Goal: Information Seeking & Learning: Learn about a topic

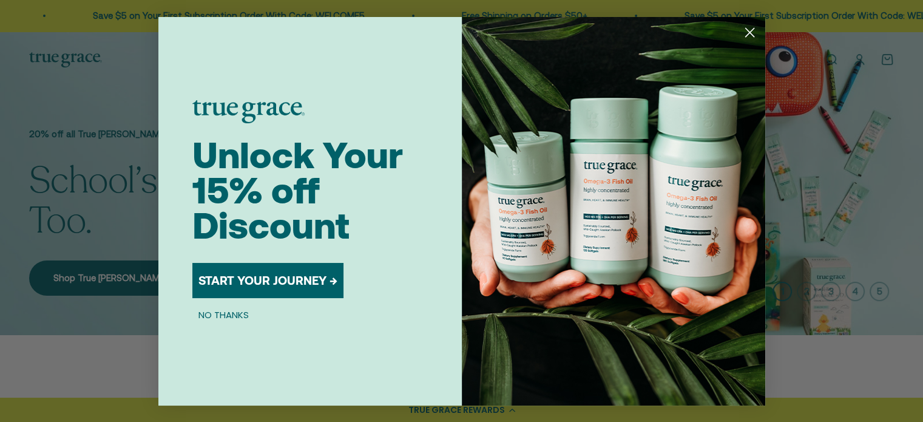
click at [748, 30] on icon "Close dialog" at bounding box center [749, 32] width 8 height 8
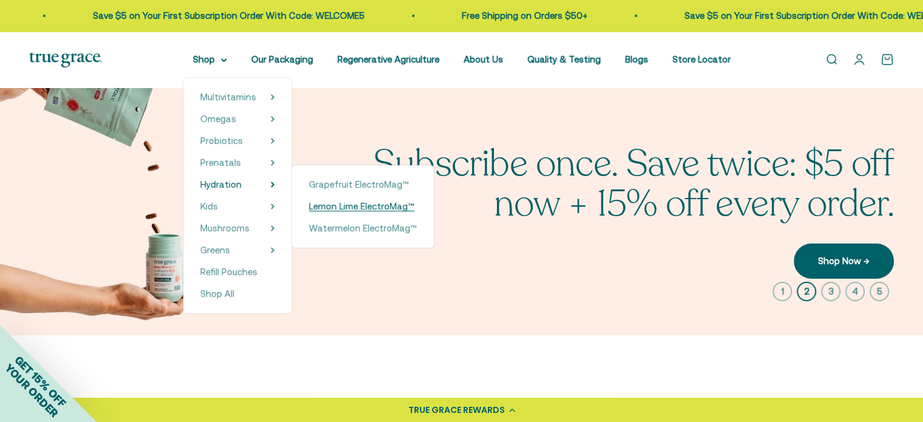
click at [362, 205] on span "Lemon Lime ElectroMag™" at bounding box center [362, 206] width 106 height 10
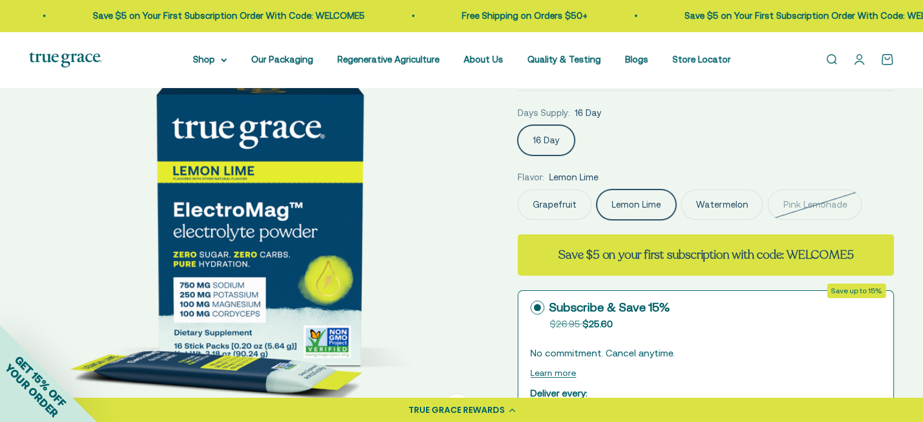
scroll to position [303, 0]
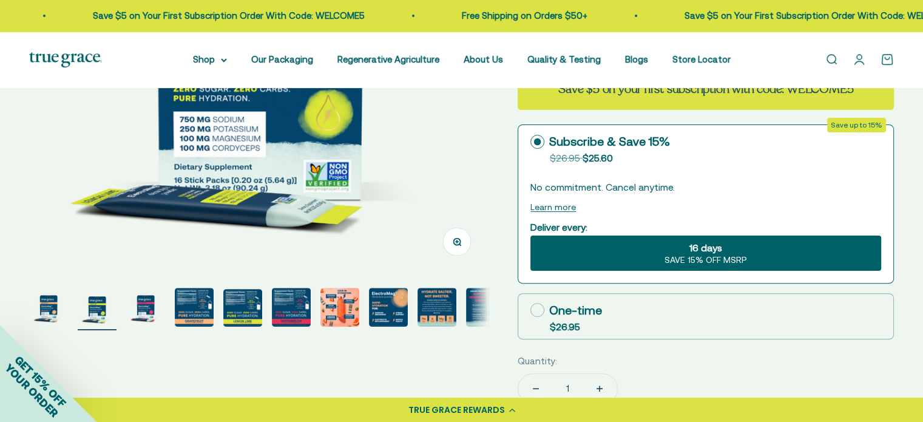
click at [239, 311] on img "Go to item 5" at bounding box center [242, 308] width 39 height 38
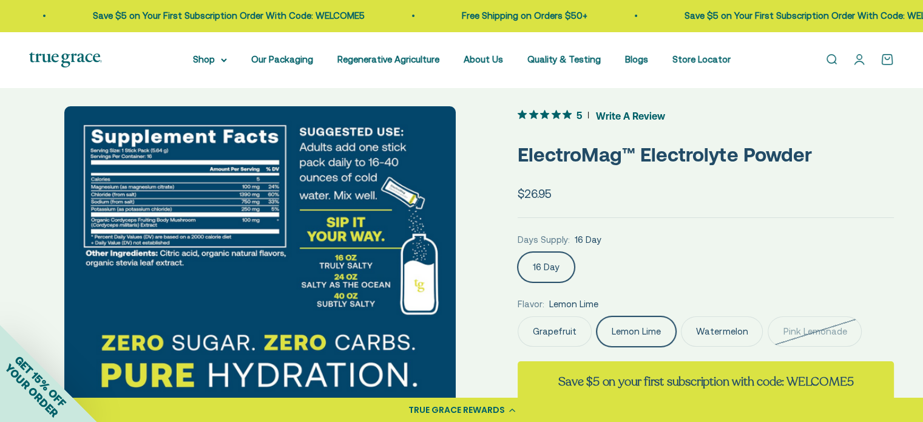
scroll to position [0, 0]
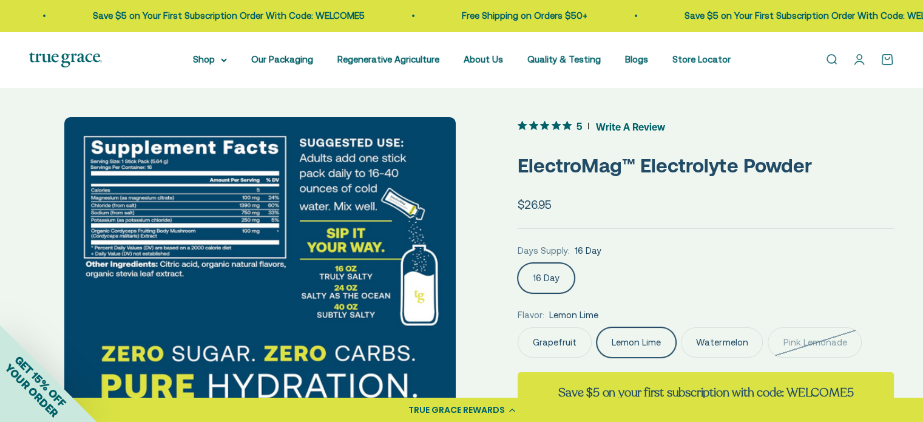
click at [177, 189] on img at bounding box center [260, 306] width 392 height 379
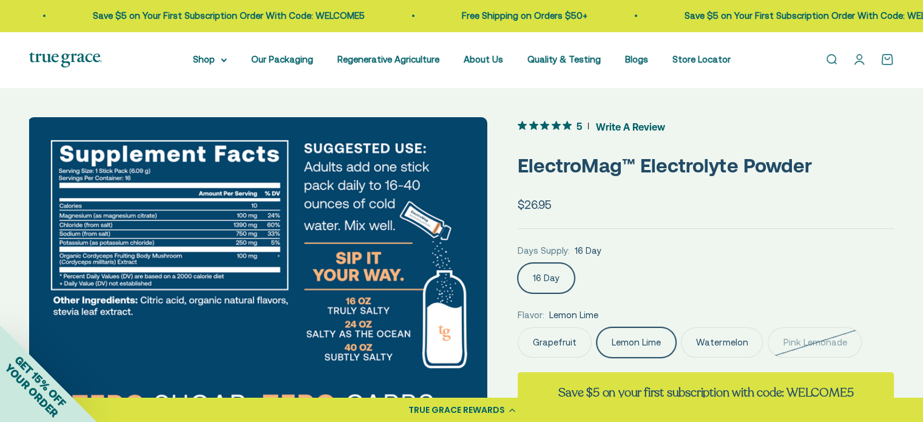
scroll to position [0, 1423]
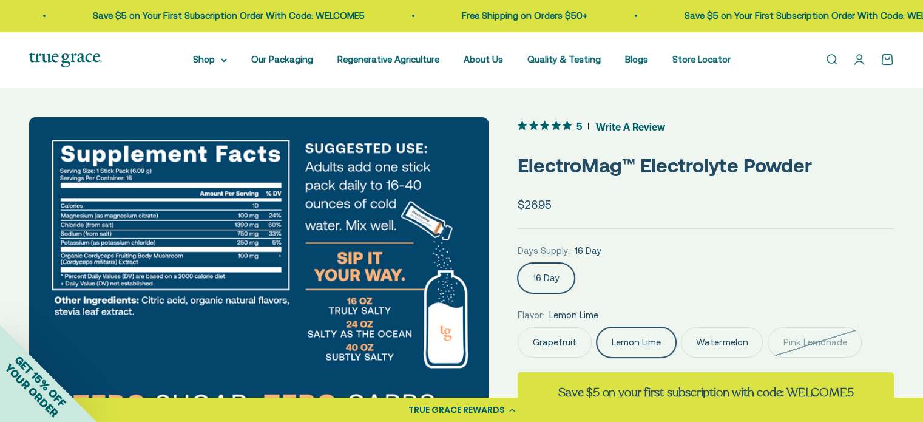
click at [476, 278] on img at bounding box center [258, 346] width 459 height 459
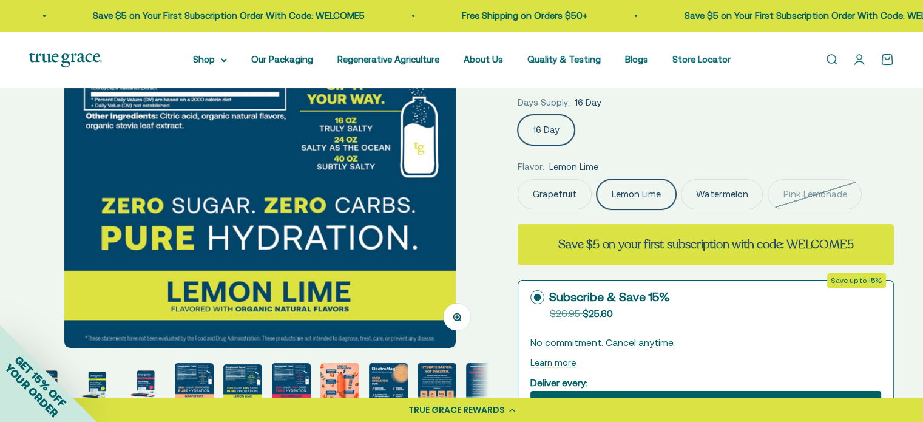
scroll to position [182, 0]
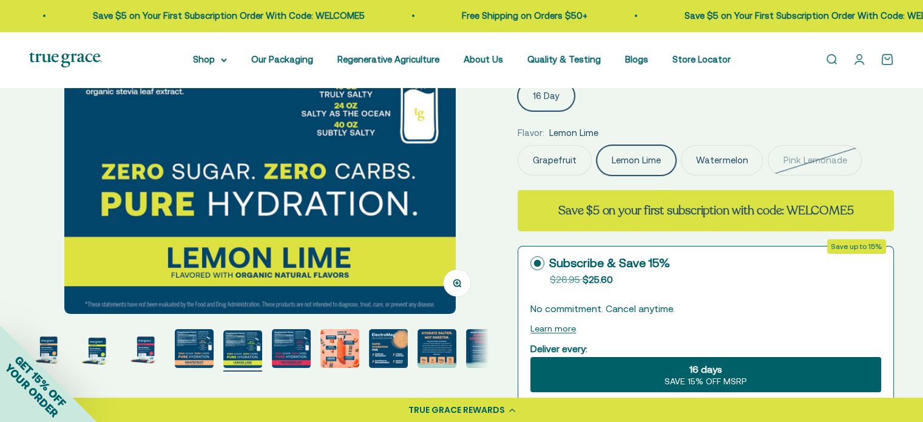
click at [348, 351] on img "Go to item 7" at bounding box center [339, 348] width 39 height 39
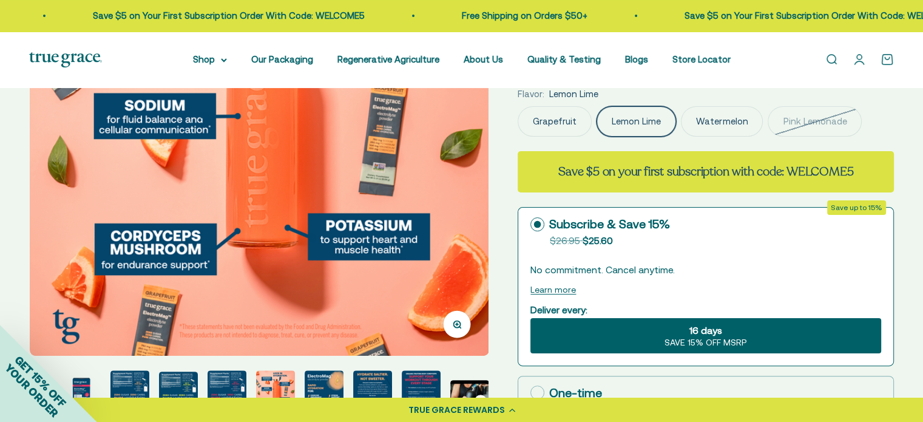
scroll to position [303, 0]
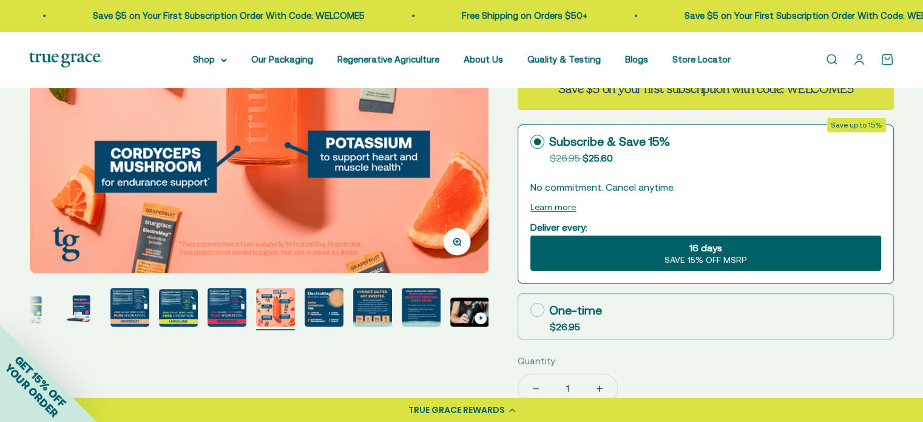
click at [330, 312] on img "Go to item 8" at bounding box center [324, 307] width 39 height 39
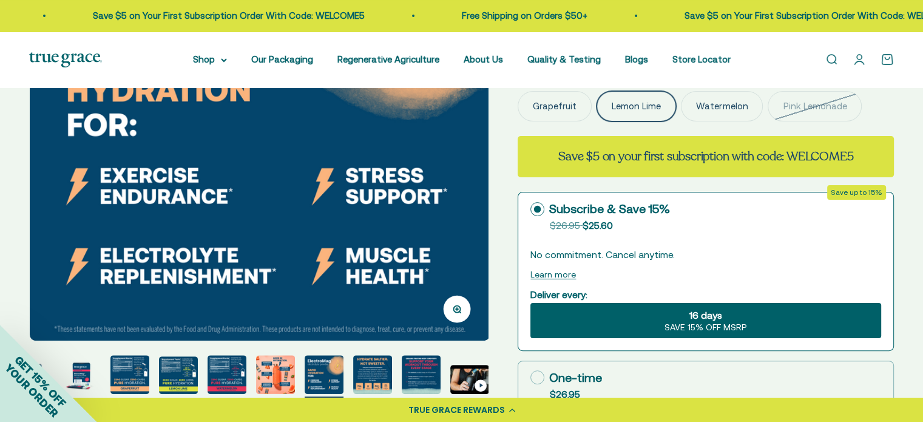
scroll to position [243, 0]
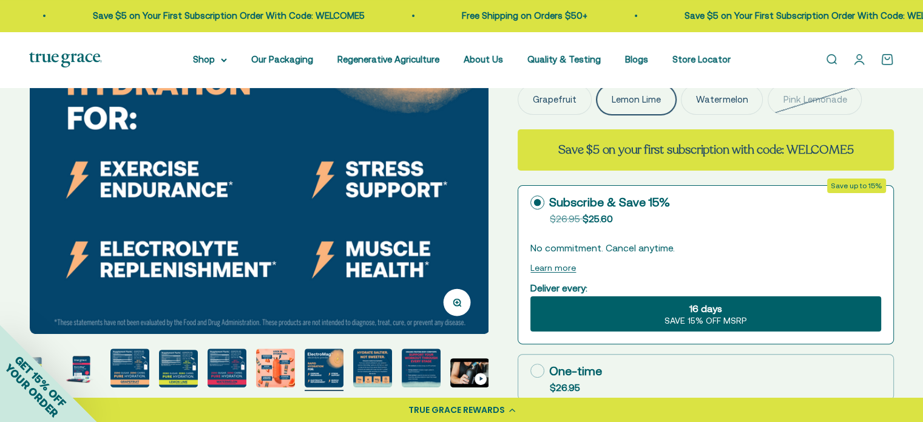
click at [415, 359] on img "Go to item 10" at bounding box center [421, 367] width 39 height 39
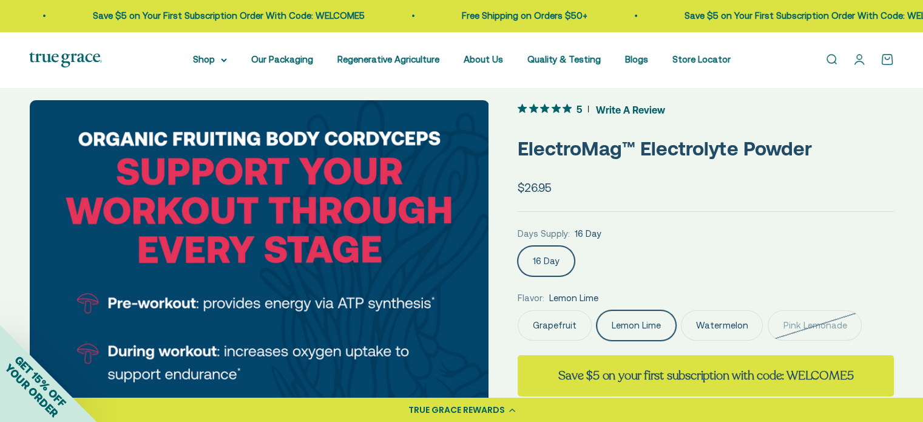
scroll to position [0, 0]
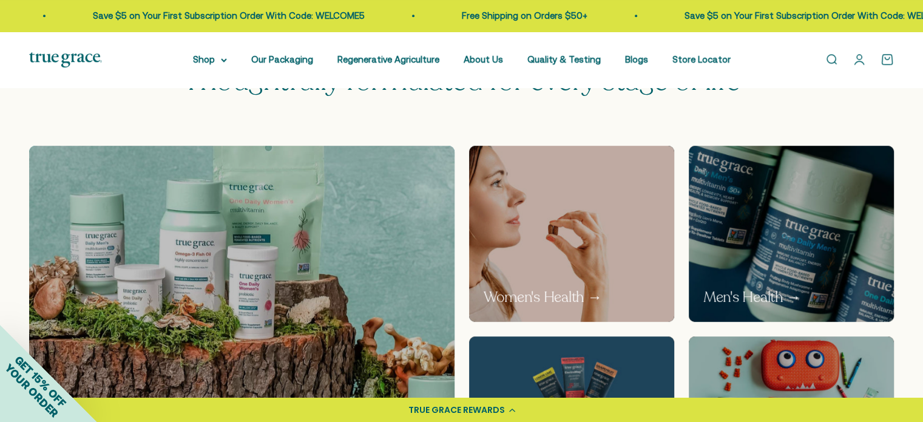
scroll to position [182, 0]
